Goal: Task Accomplishment & Management: Manage account settings

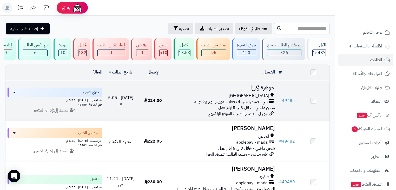
click at [253, 90] on h3 "جوهرة زكريا" at bounding box center [223, 88] width 104 height 6
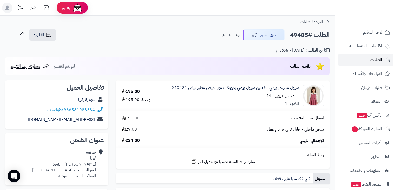
click at [373, 59] on span "الطلبات" at bounding box center [377, 59] width 12 height 7
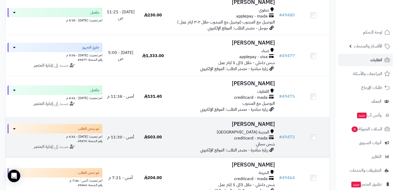
scroll to position [83, 0]
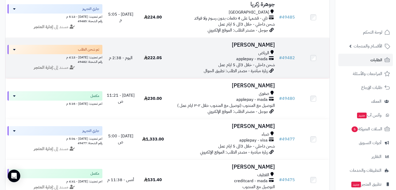
click at [256, 48] on h3 "[PERSON_NAME]" at bounding box center [223, 45] width 104 height 6
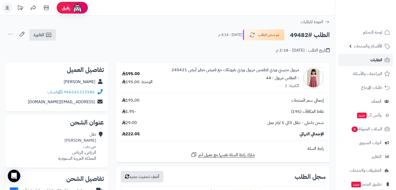
click at [377, 60] on span "الطلبات" at bounding box center [377, 59] width 12 height 7
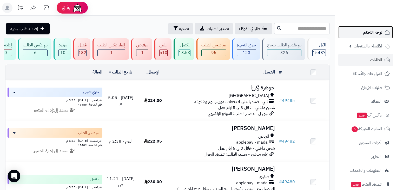
click at [372, 33] on span "لوحة التحكم" at bounding box center [372, 32] width 19 height 7
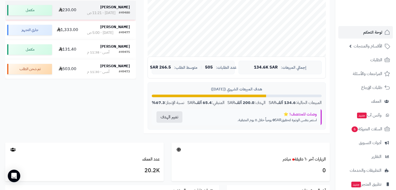
scroll to position [146, 0]
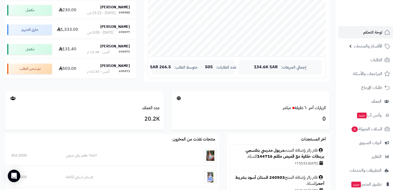
scroll to position [146, 0]
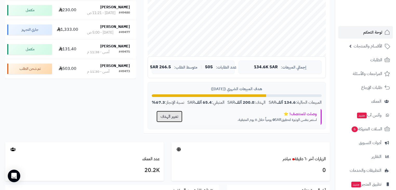
click at [173, 116] on button "تغيير الهدف" at bounding box center [170, 116] width 26 height 11
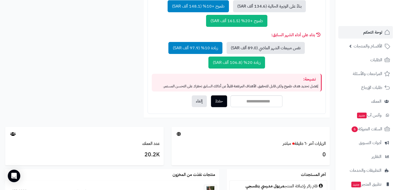
scroll to position [250, 0]
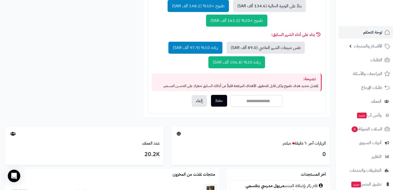
drag, startPoint x: 271, startPoint y: 101, endPoint x: 220, endPoint y: 94, distance: 52.1
click at [233, 97] on input "******" at bounding box center [257, 101] width 52 height 12
type input "*****"
click at [176, 95] on div "***** حفظ إلغاء" at bounding box center [237, 101] width 170 height 12
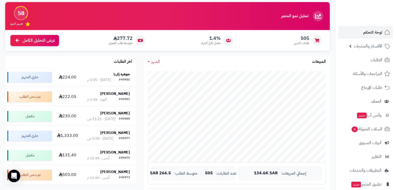
scroll to position [42, 0]
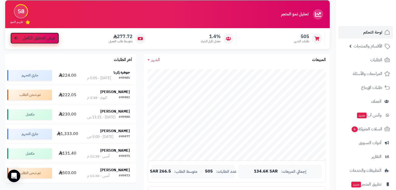
click at [37, 36] on span "عرض التحليل الكامل" at bounding box center [39, 38] width 33 height 6
